Goal: Transaction & Acquisition: Purchase product/service

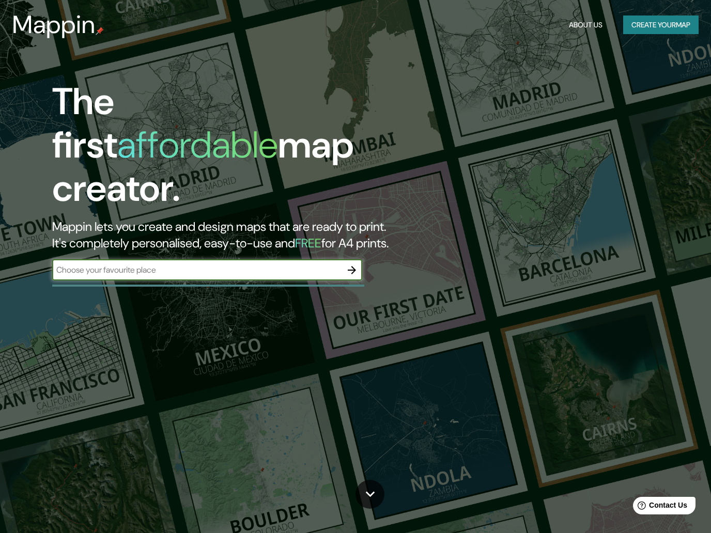
click at [72, 264] on input "text" at bounding box center [196, 270] width 289 height 12
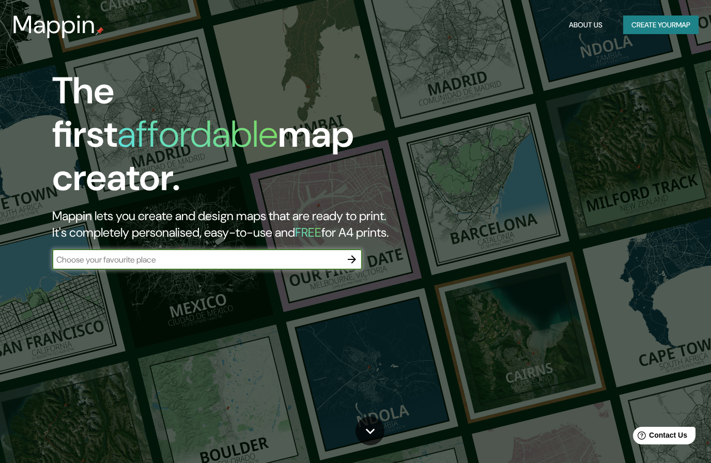
click at [86, 254] on input "text" at bounding box center [196, 260] width 289 height 12
click at [88, 254] on input "text" at bounding box center [196, 260] width 289 height 12
click at [87, 254] on input "text" at bounding box center [196, 260] width 289 height 12
click at [85, 254] on input "text" at bounding box center [196, 260] width 289 height 12
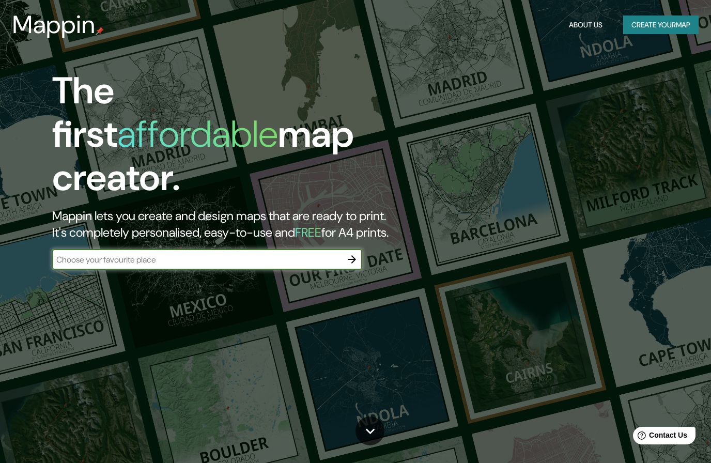
click at [76, 254] on input "text" at bounding box center [196, 260] width 289 height 12
click at [648, 29] on button "Create your map" at bounding box center [660, 24] width 75 height 19
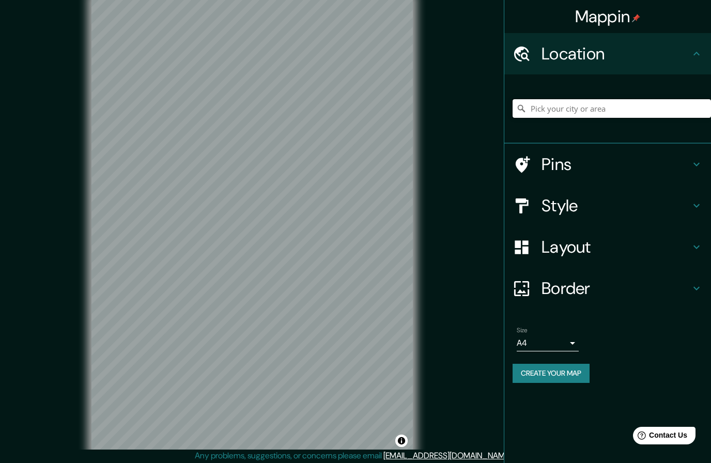
click at [614, 108] on input "Pick your city or area" at bounding box center [611, 108] width 198 height 19
type input "Arequipaa, Departamento de Arequipa, Perú"
click at [692, 214] on div "Style" at bounding box center [607, 205] width 207 height 41
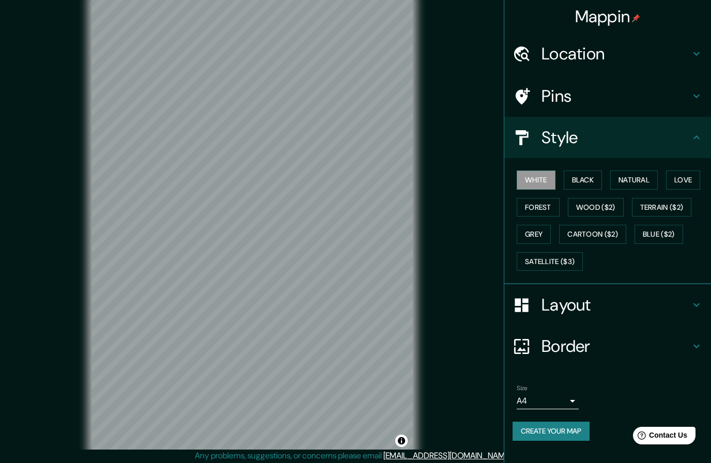
click at [589, 184] on button "Black" at bounding box center [582, 179] width 39 height 19
click at [574, 422] on button "Create your map" at bounding box center [550, 430] width 77 height 19
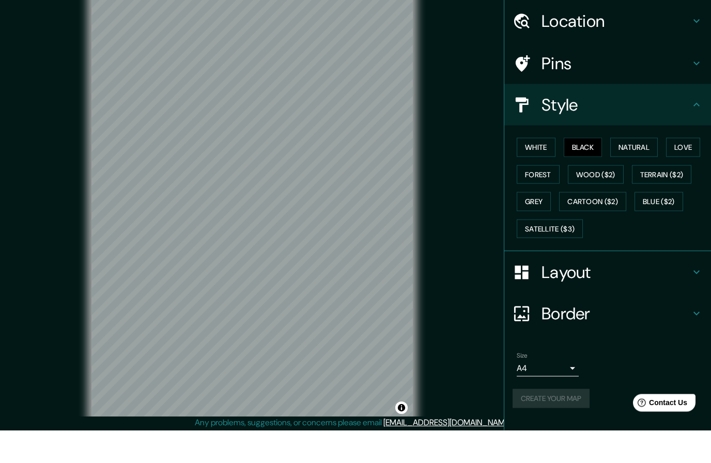
click at [568, 368] on body "Mappin Location Arequipaa, Departamento de Arequipa, Perú Pins Style White Blac…" at bounding box center [355, 231] width 711 height 463
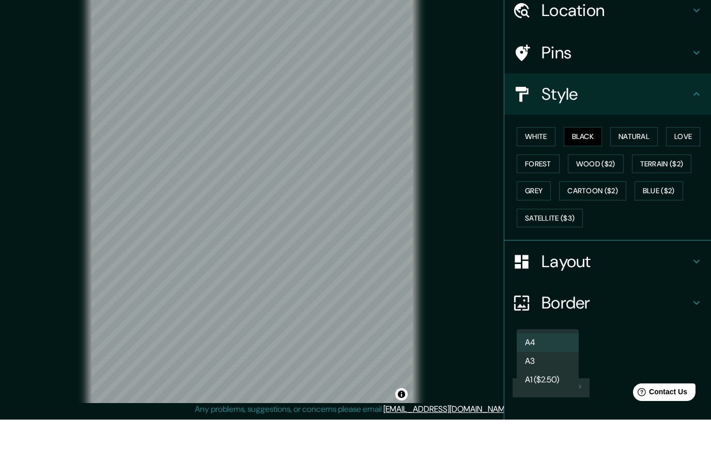
scroll to position [26, 0]
click at [562, 395] on li "A3" at bounding box center [547, 404] width 62 height 19
type input "a4"
click at [586, 421] on div "Create your map" at bounding box center [607, 430] width 190 height 19
click at [585, 421] on div "Create your map" at bounding box center [607, 430] width 190 height 19
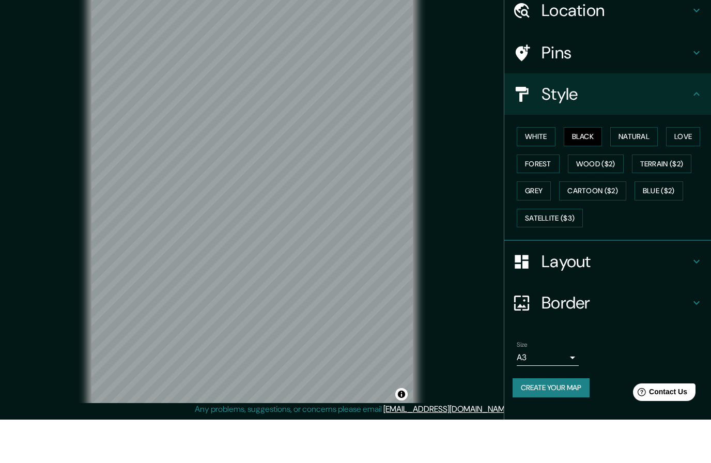
scroll to position [0, 0]
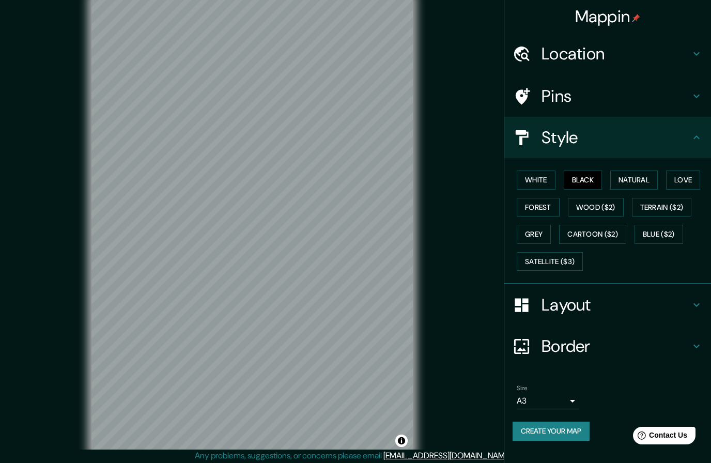
click at [573, 421] on button "Create your map" at bounding box center [550, 430] width 77 height 19
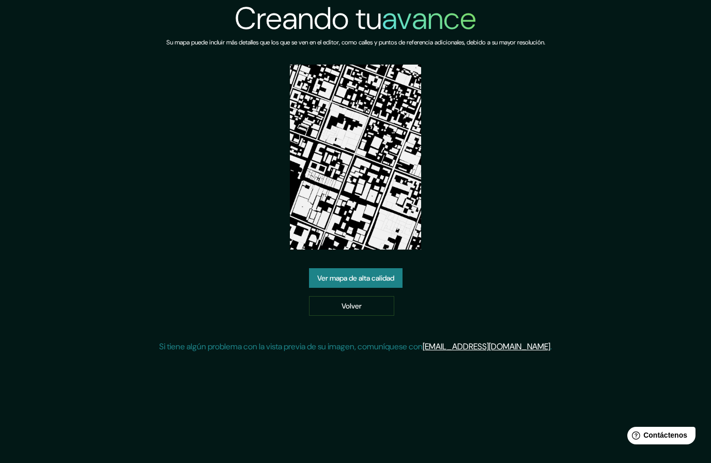
click at [327, 283] on font "Ver mapa de alta calidad" at bounding box center [355, 278] width 77 height 9
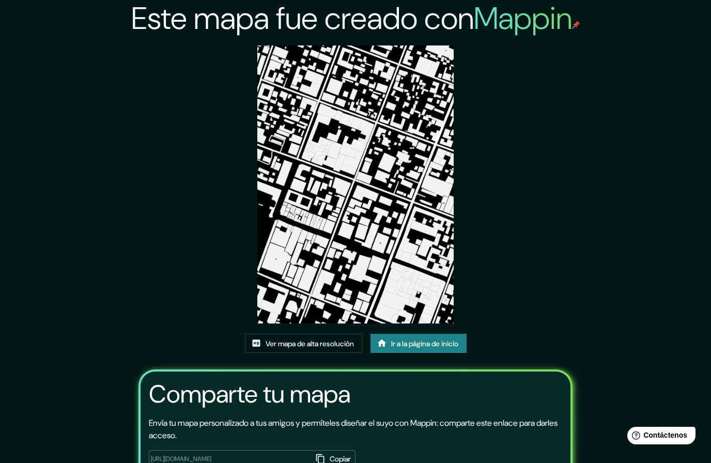
click at [280, 265] on img at bounding box center [355, 184] width 196 height 278
